Goal: Find specific page/section: Find specific page/section

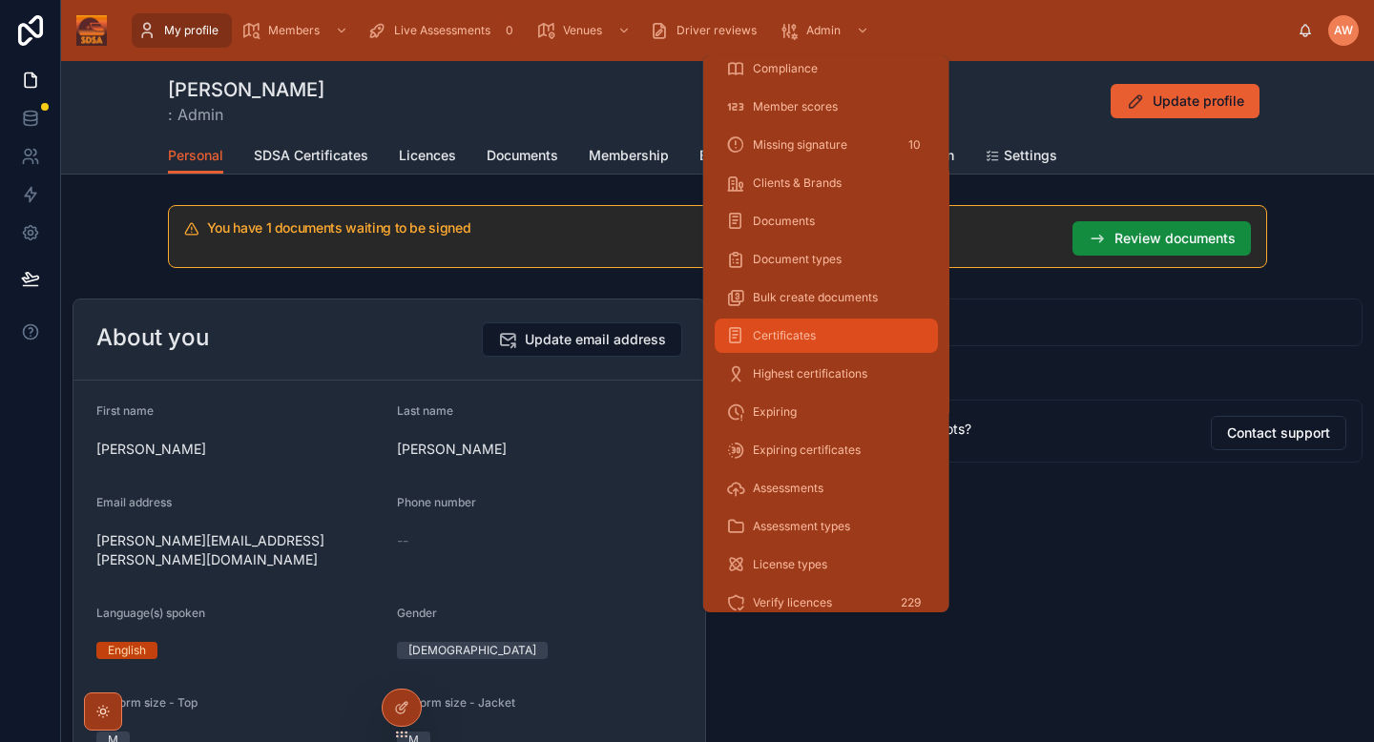
scroll to position [136, 0]
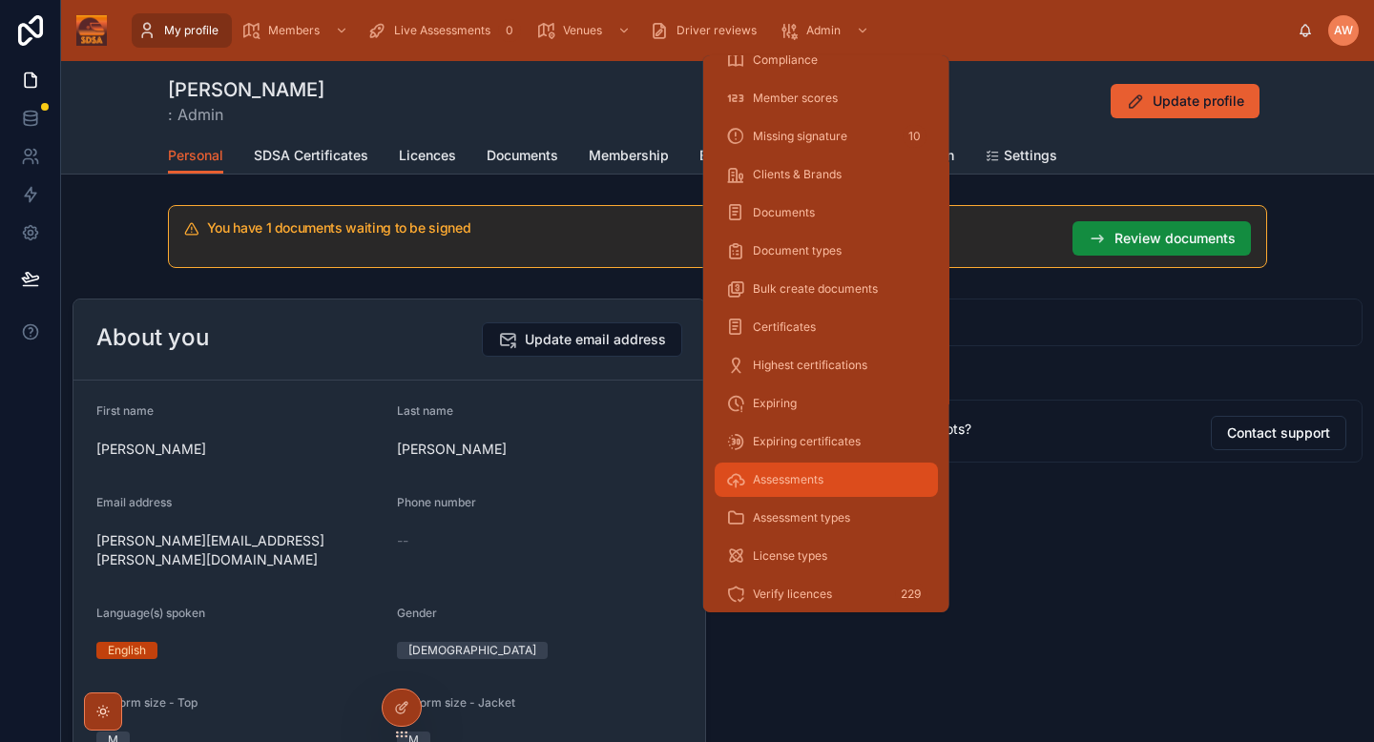
click at [806, 472] on span "Assessments" at bounding box center [788, 479] width 71 height 15
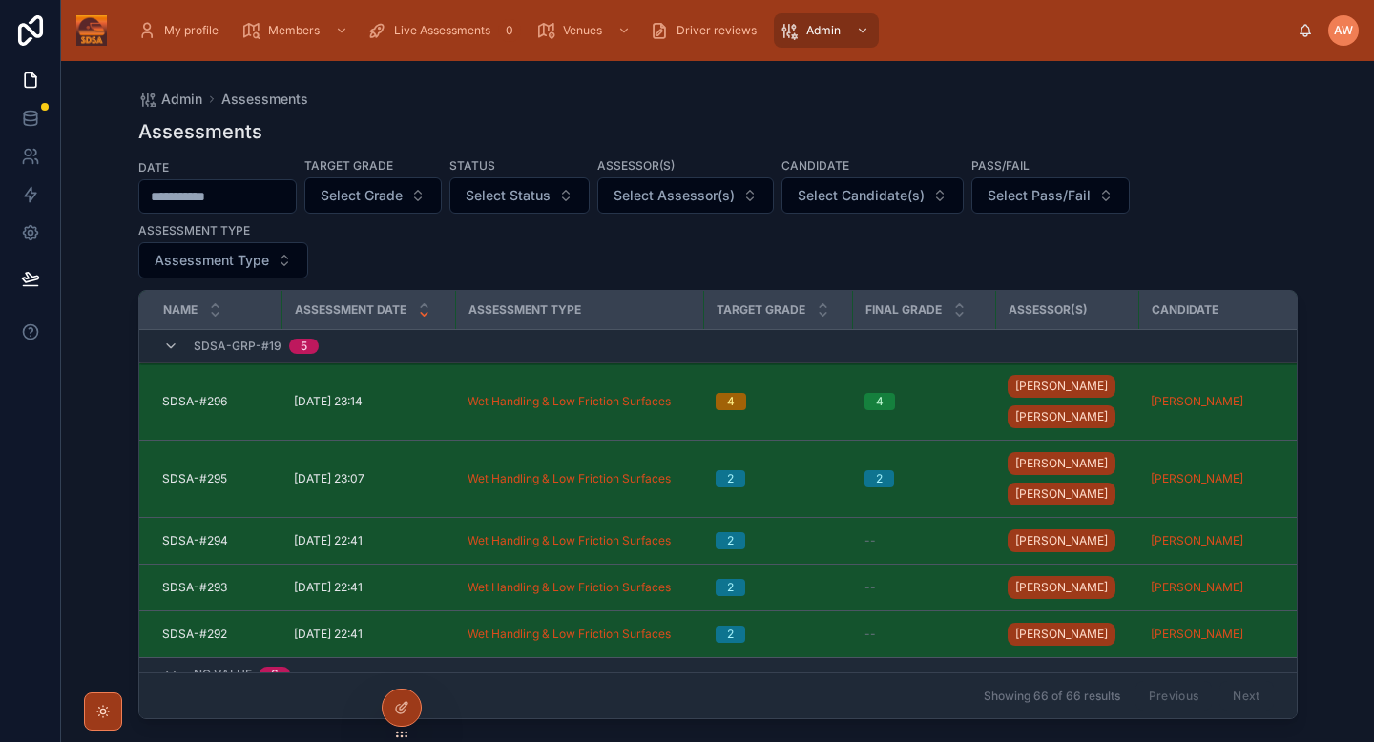
scroll to position [4348, 0]
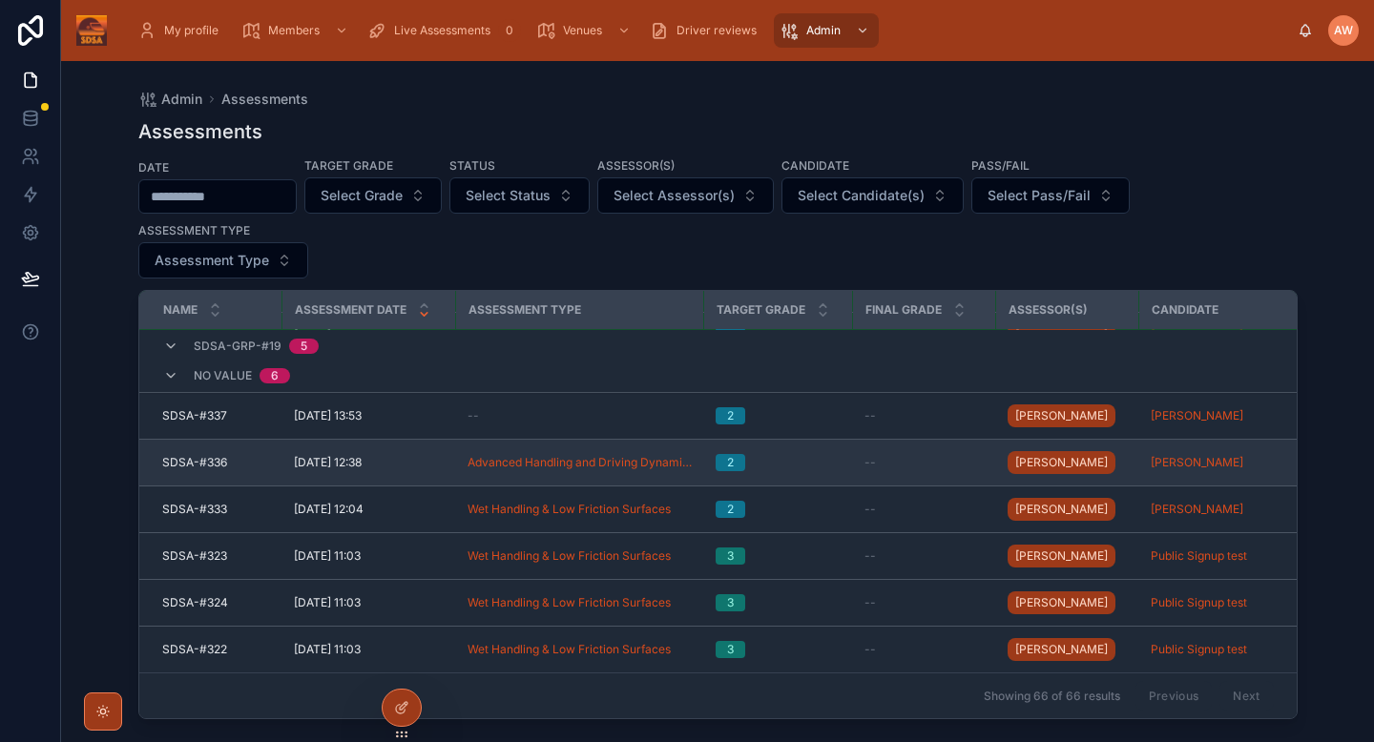
click at [931, 463] on td "--" at bounding box center [924, 463] width 143 height 47
click at [629, 455] on span "Advanced Handling and Driving Dynamics" at bounding box center [579, 462] width 225 height 15
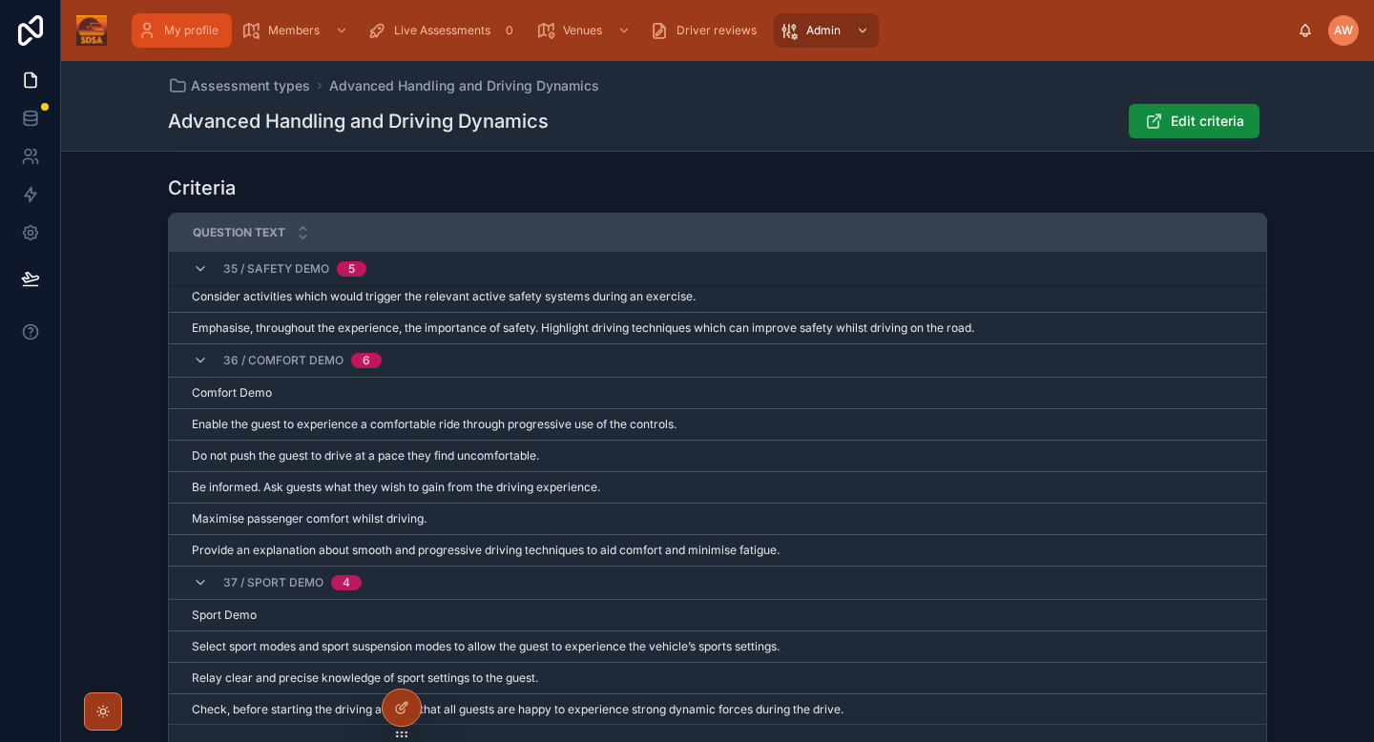
scroll to position [6790, 0]
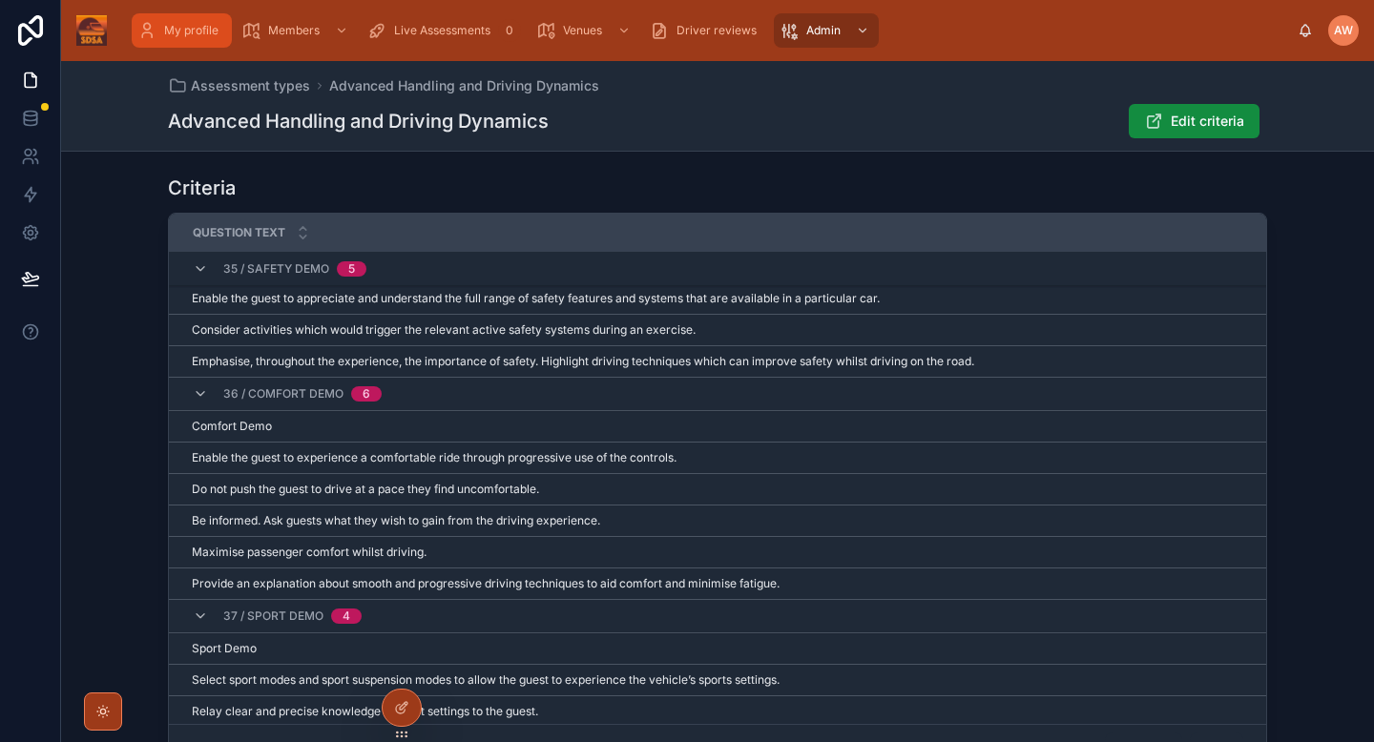
click at [182, 26] on span "My profile" at bounding box center [191, 30] width 54 height 15
